Goal: Transaction & Acquisition: Purchase product/service

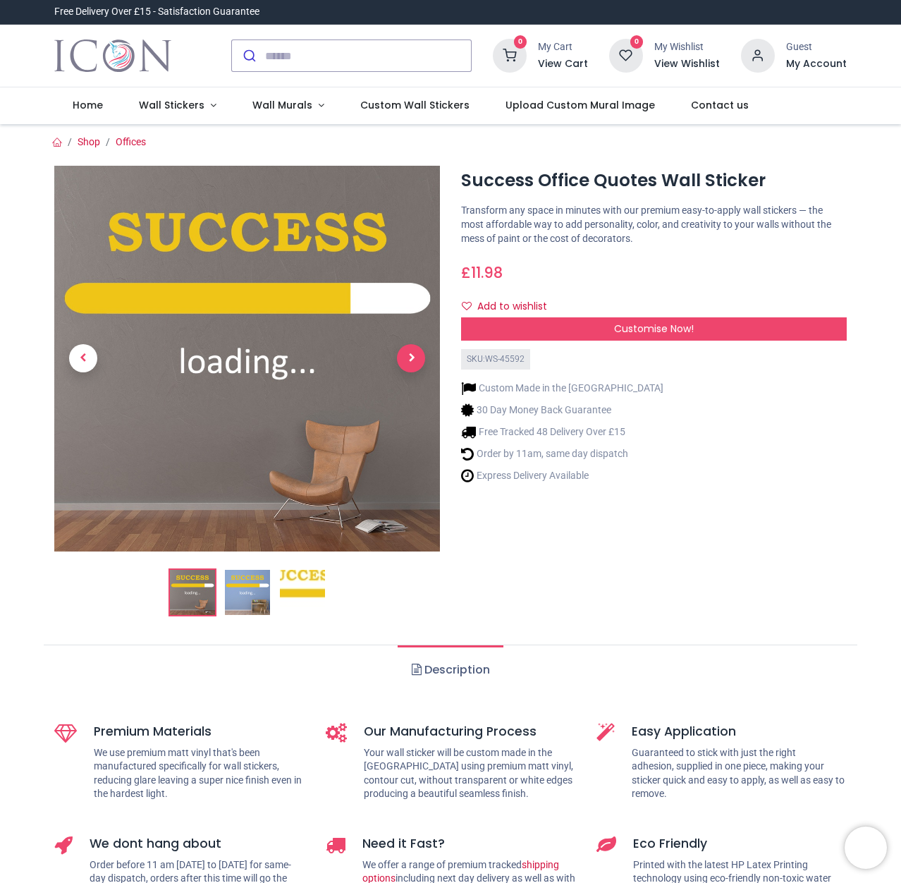
click at [409, 354] on span "Next" at bounding box center [411, 358] width 28 height 28
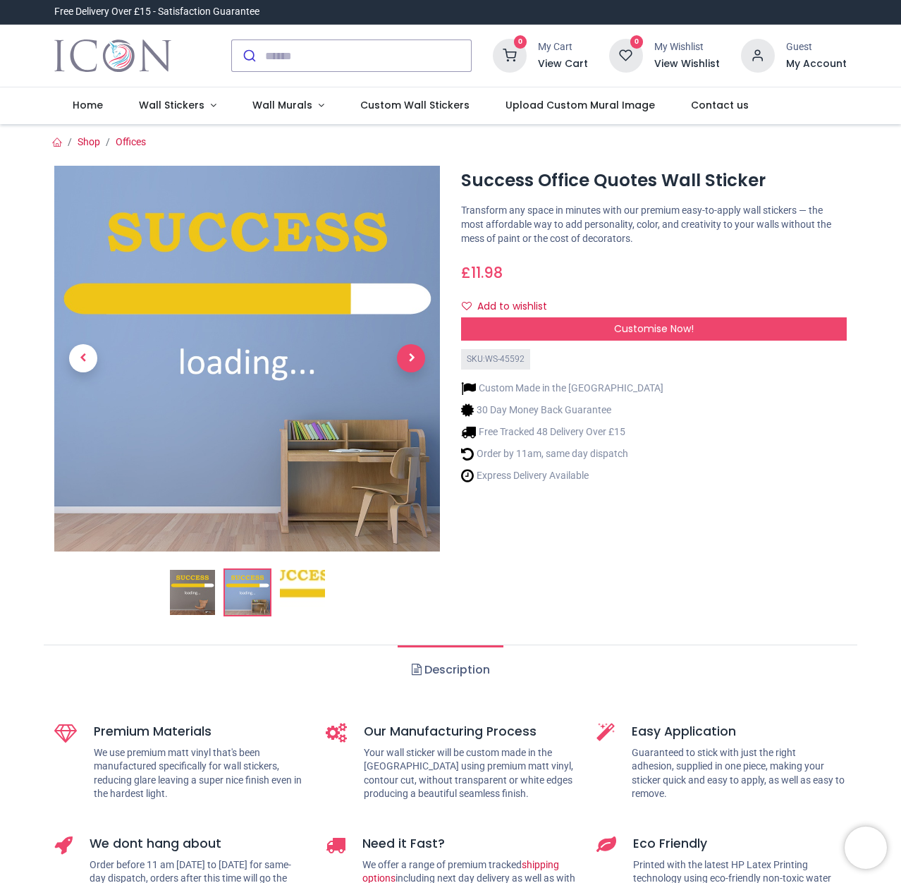
click at [410, 354] on span "Next" at bounding box center [411, 358] width 28 height 28
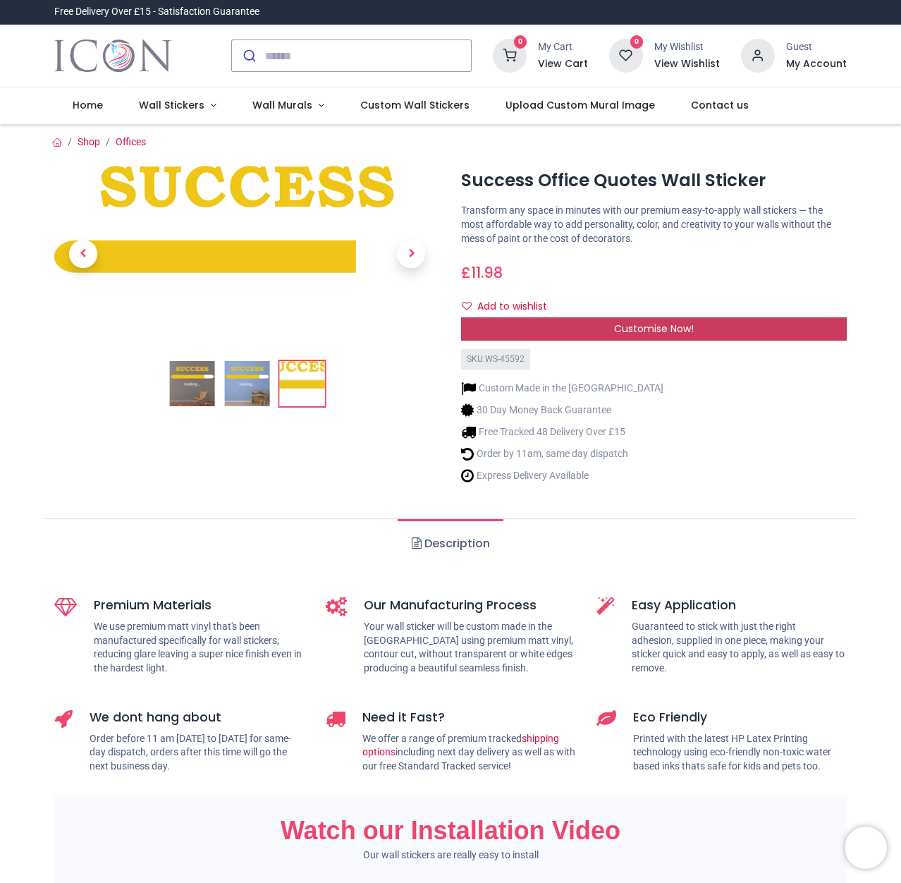
click at [632, 329] on span "Customise Now!" at bounding box center [654, 329] width 80 height 14
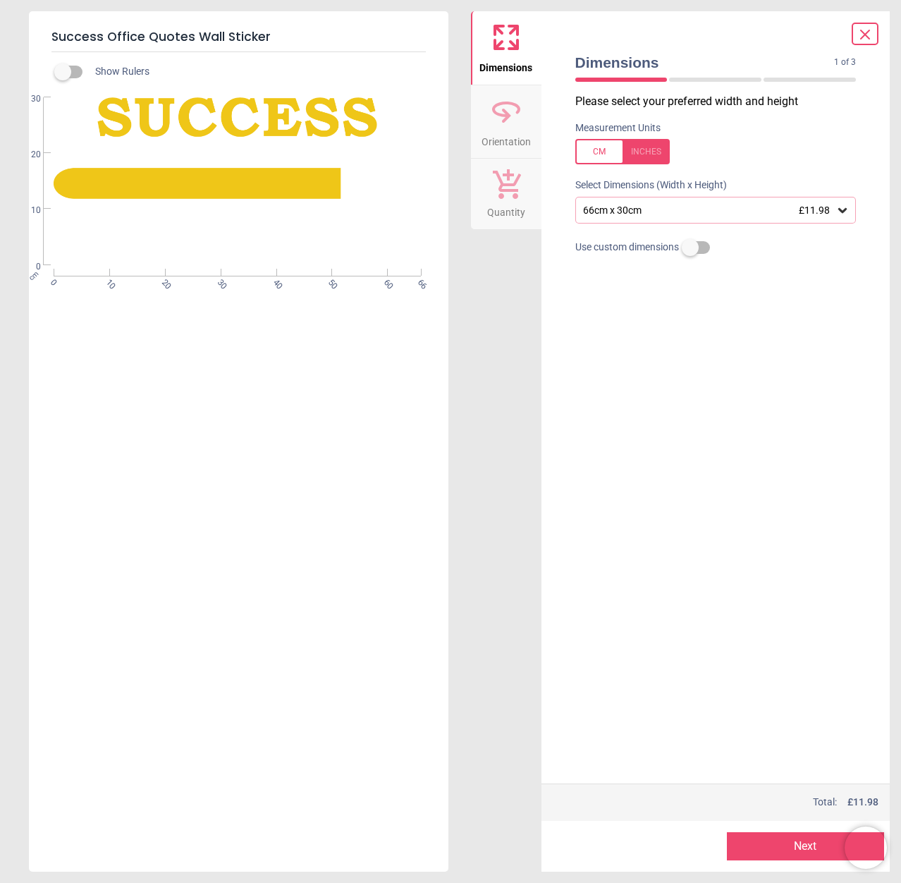
click at [866, 37] on icon at bounding box center [865, 34] width 17 height 17
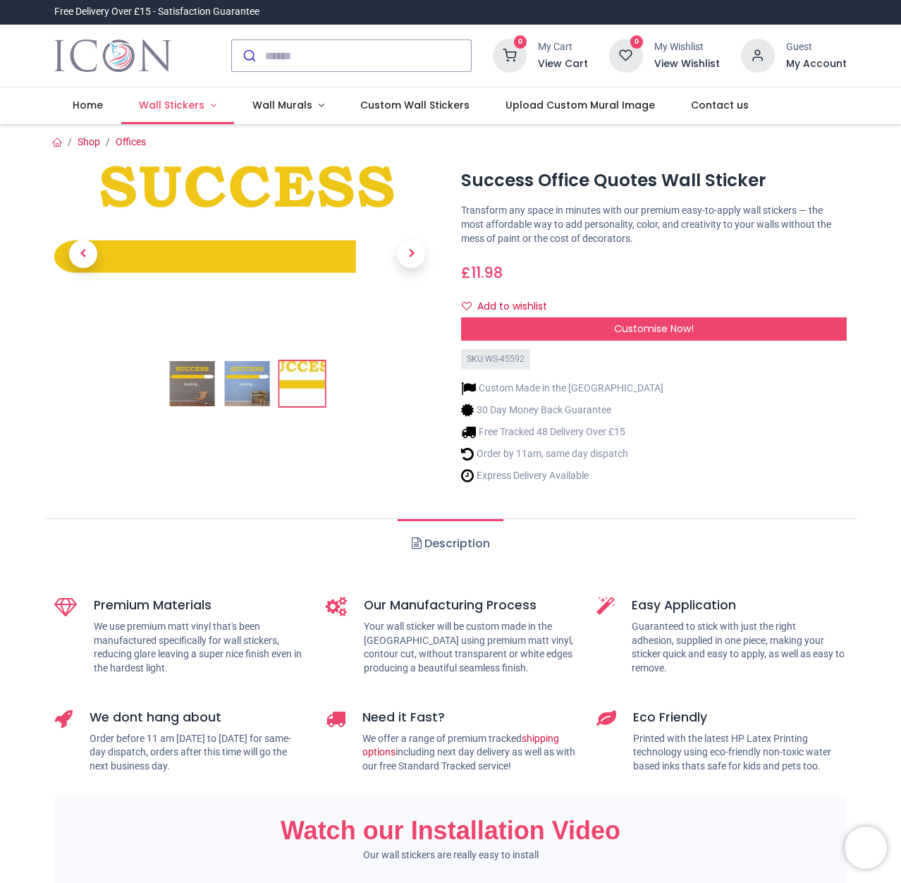
click at [195, 105] on span "Wall Stickers" at bounding box center [172, 105] width 66 height 14
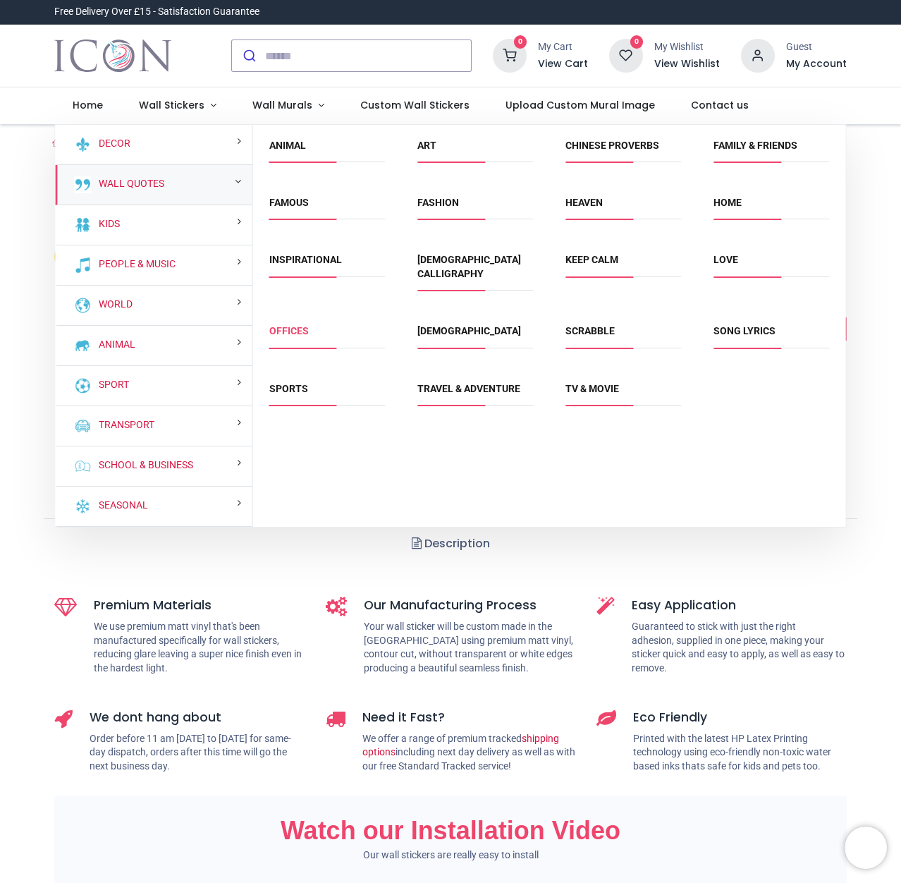
click at [293, 325] on link "Offices" at bounding box center [288, 330] width 39 height 11
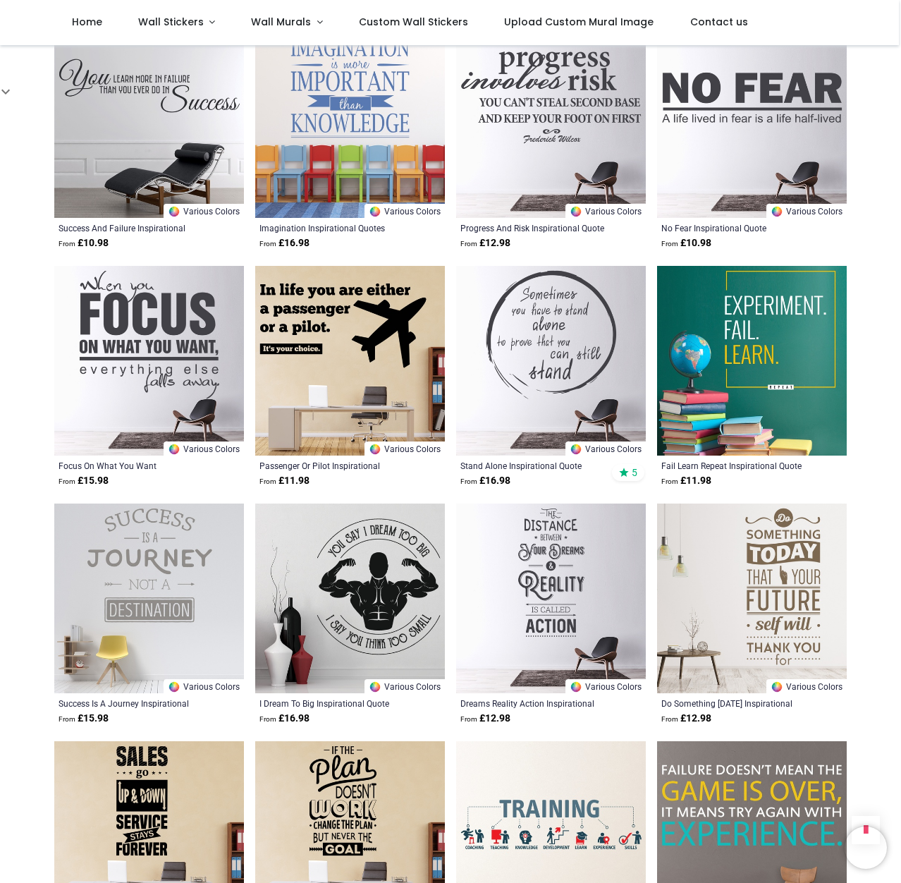
scroll to position [2680, 0]
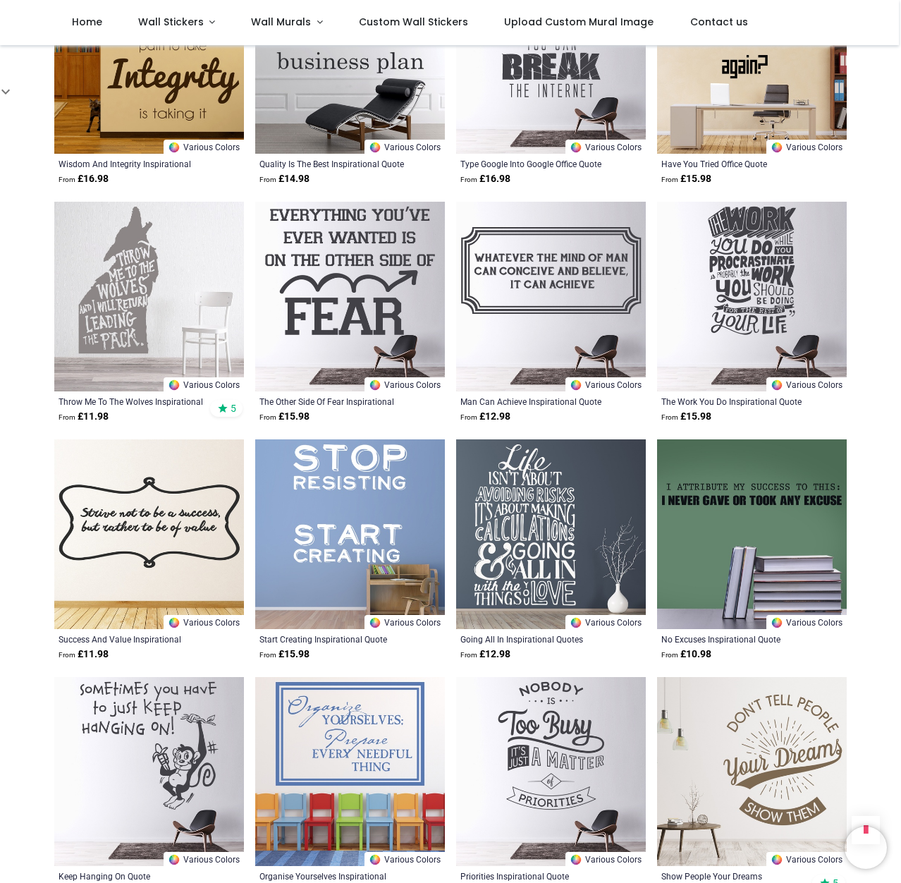
scroll to position [4372, 0]
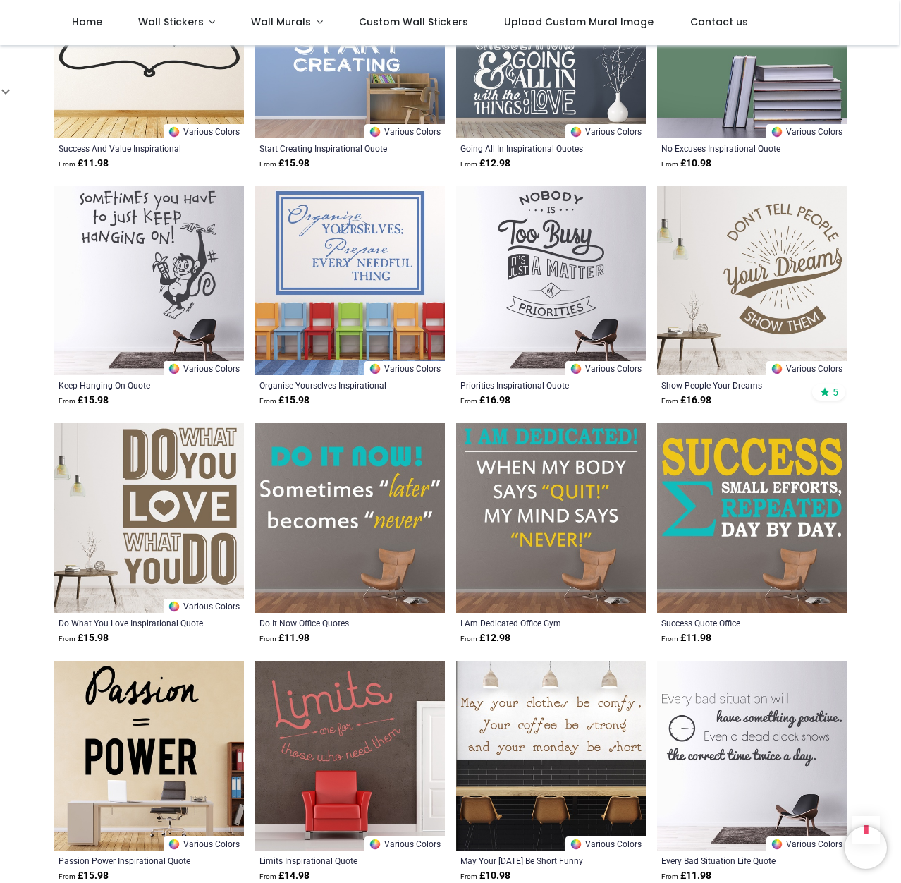
scroll to position [4654, 0]
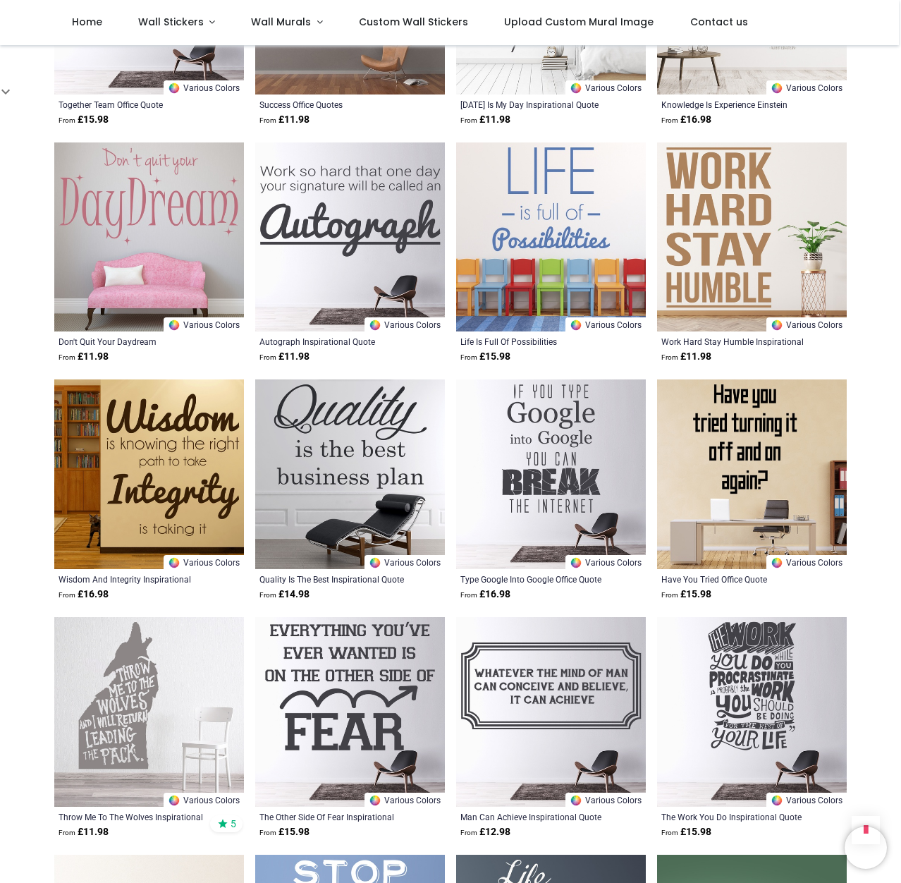
scroll to position [3526, 0]
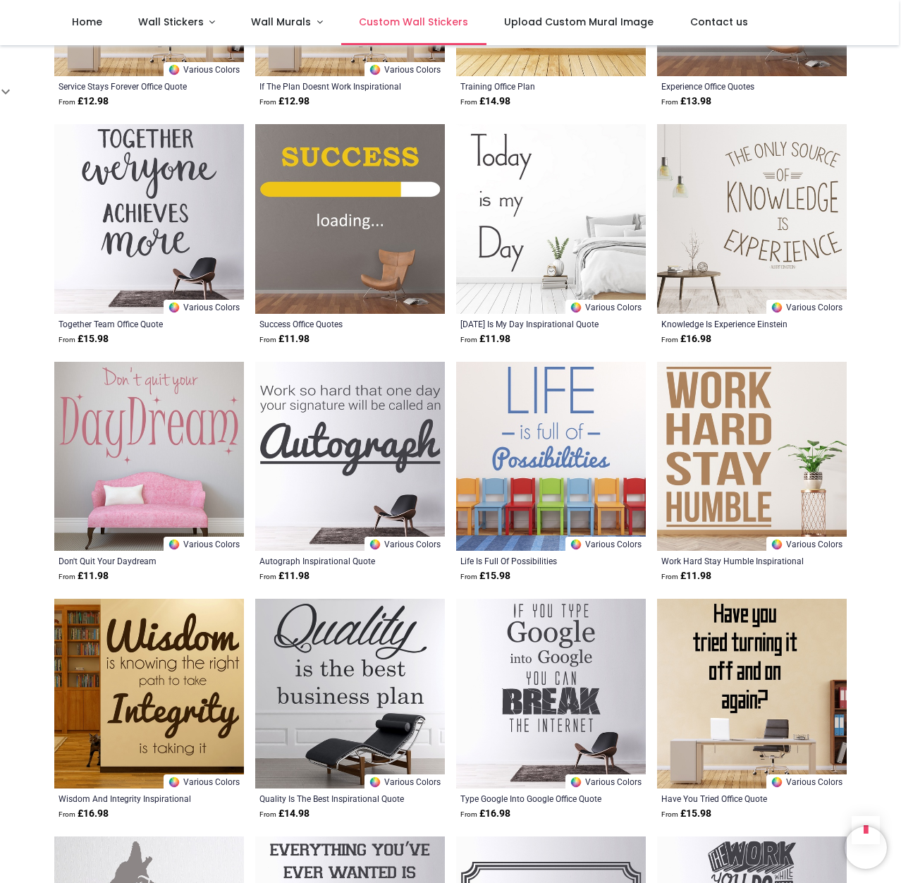
click at [359, 19] on span "Custom Wall Stickers" at bounding box center [413, 22] width 109 height 14
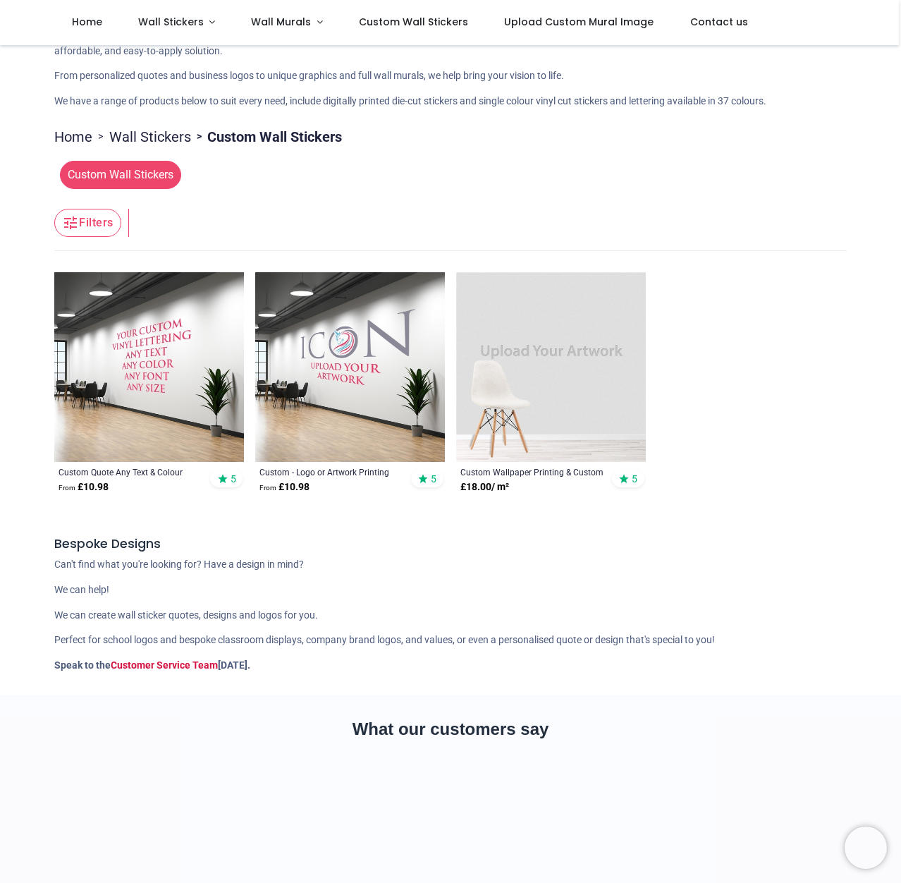
scroll to position [141, 0]
